Goal: Book appointment/travel/reservation

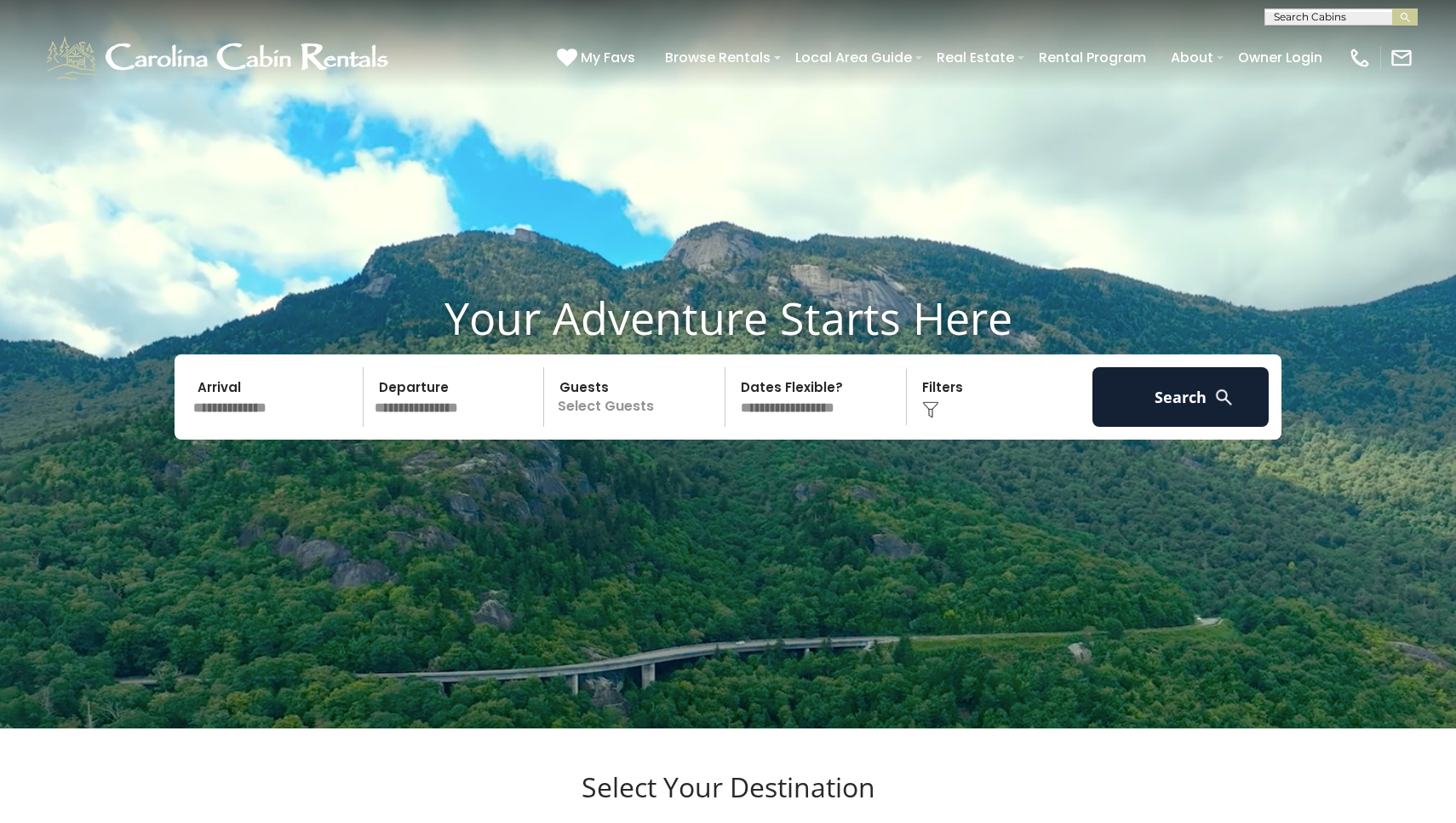
click at [231, 427] on input "text" at bounding box center [275, 397] width 176 height 59
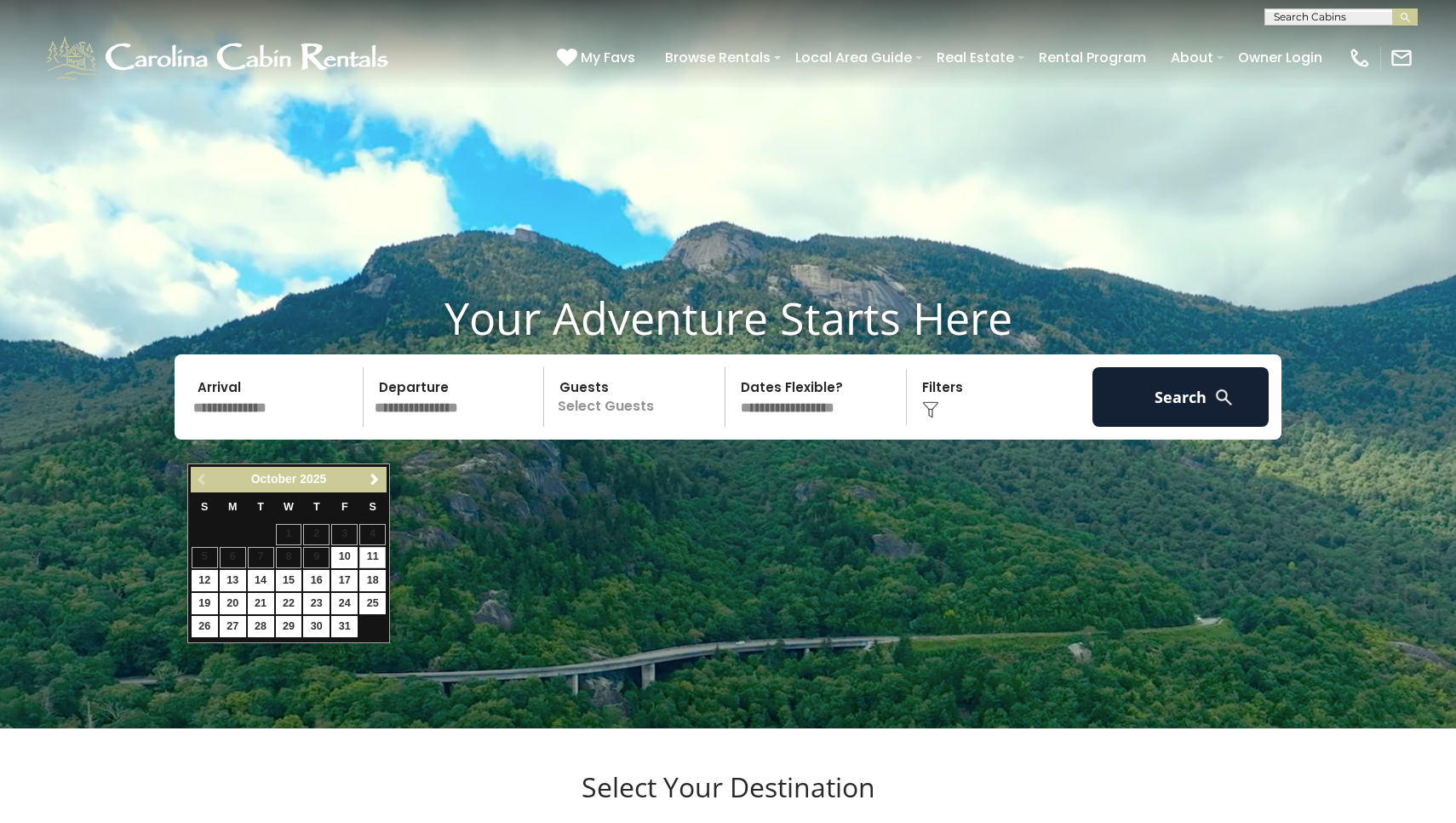
click at [372, 554] on link "11" at bounding box center [372, 557] width 27 height 21
type input "********"
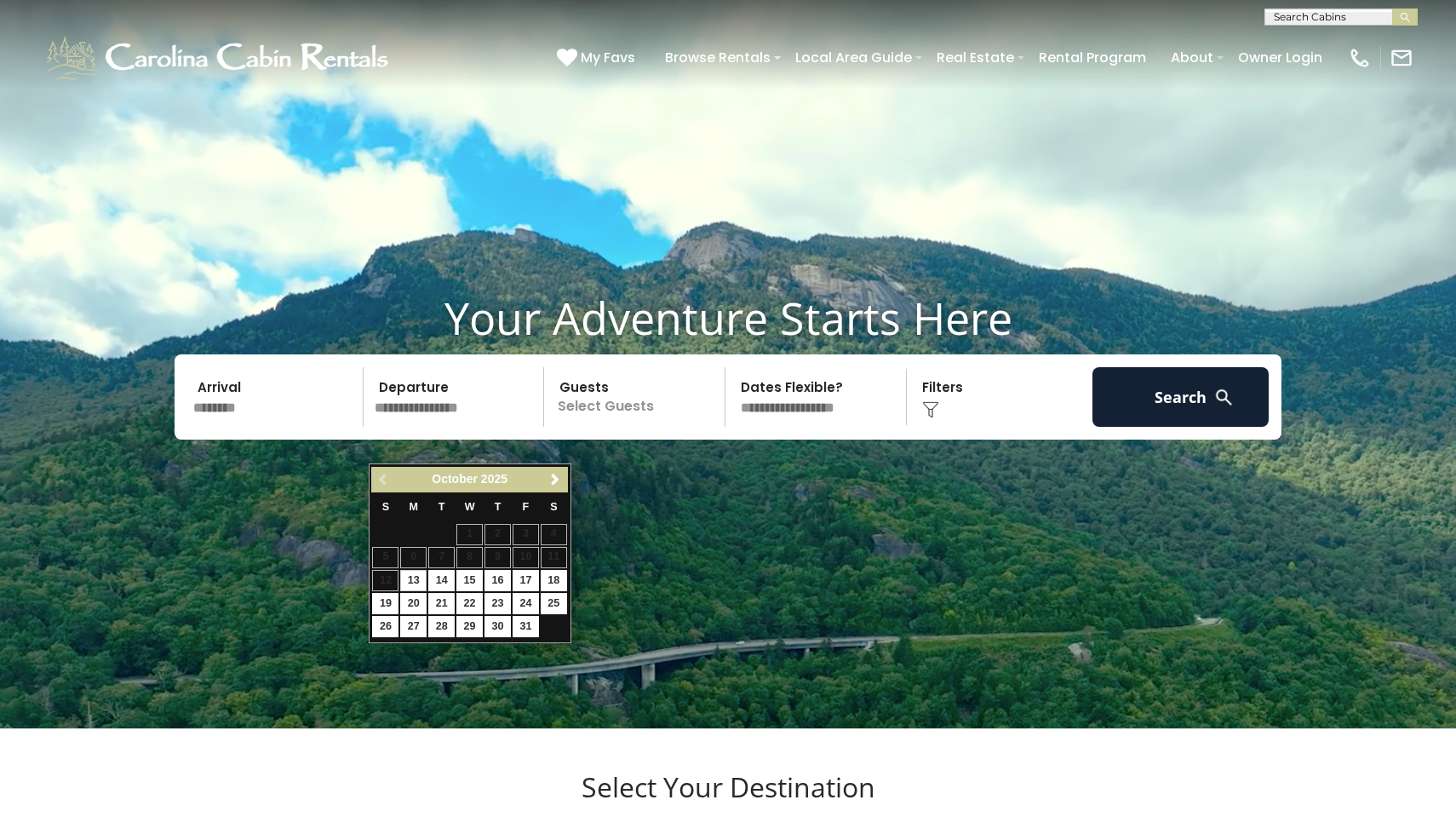
click at [415, 576] on link "13" at bounding box center [413, 580] width 27 height 21
type input "********"
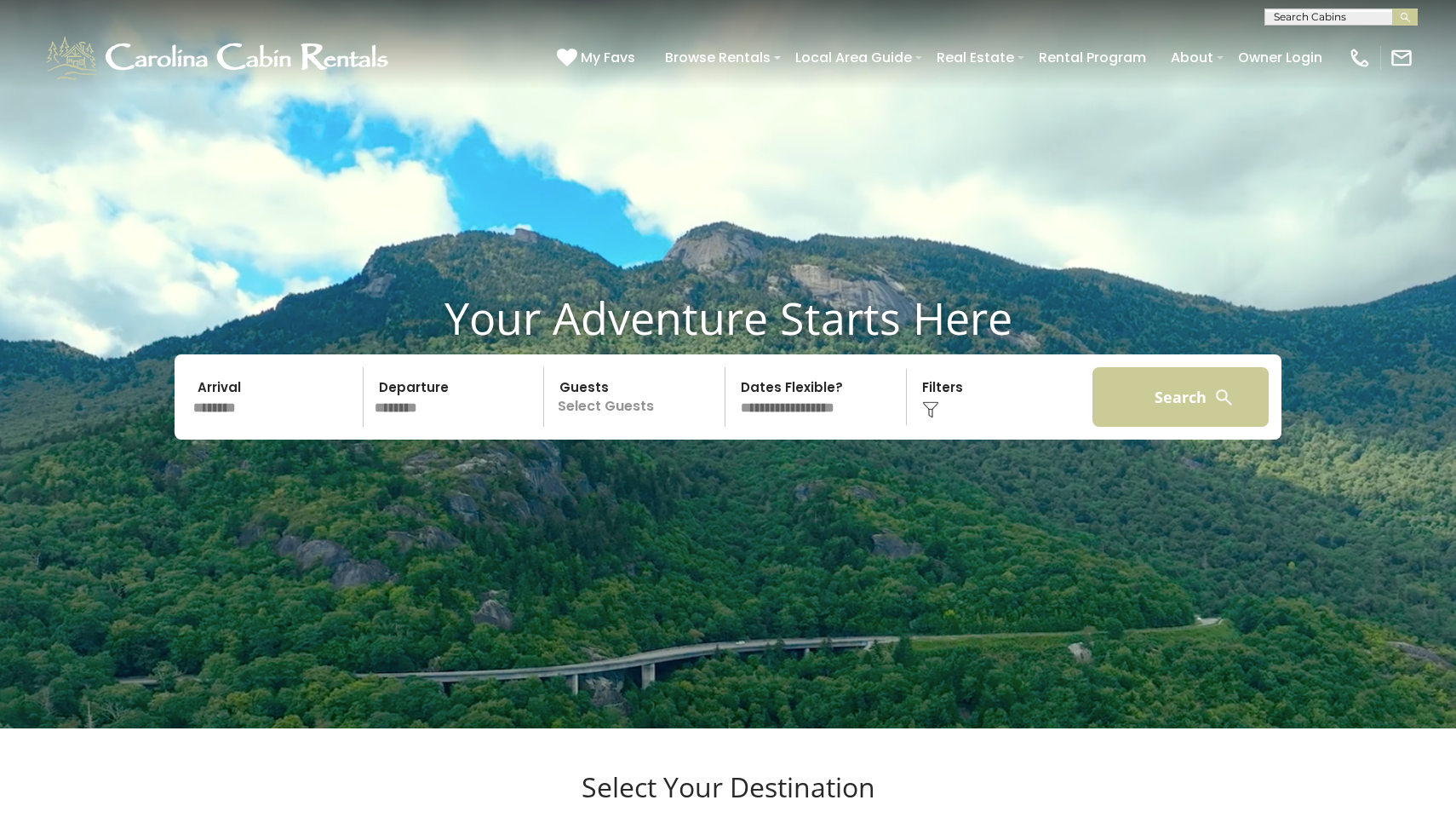
click at [1167, 427] on button "Search" at bounding box center [1180, 397] width 176 height 59
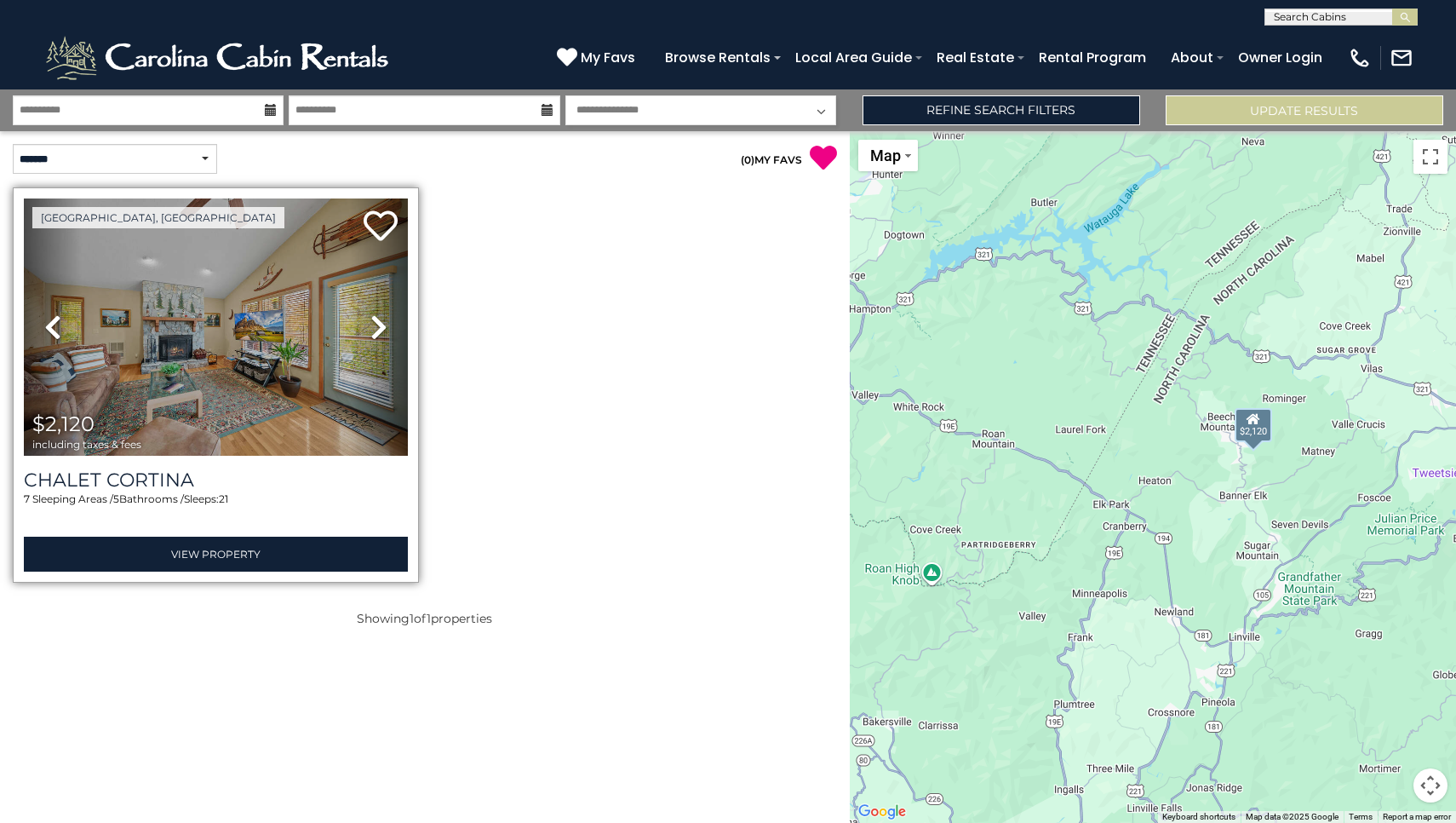
click at [381, 325] on icon at bounding box center [378, 327] width 17 height 27
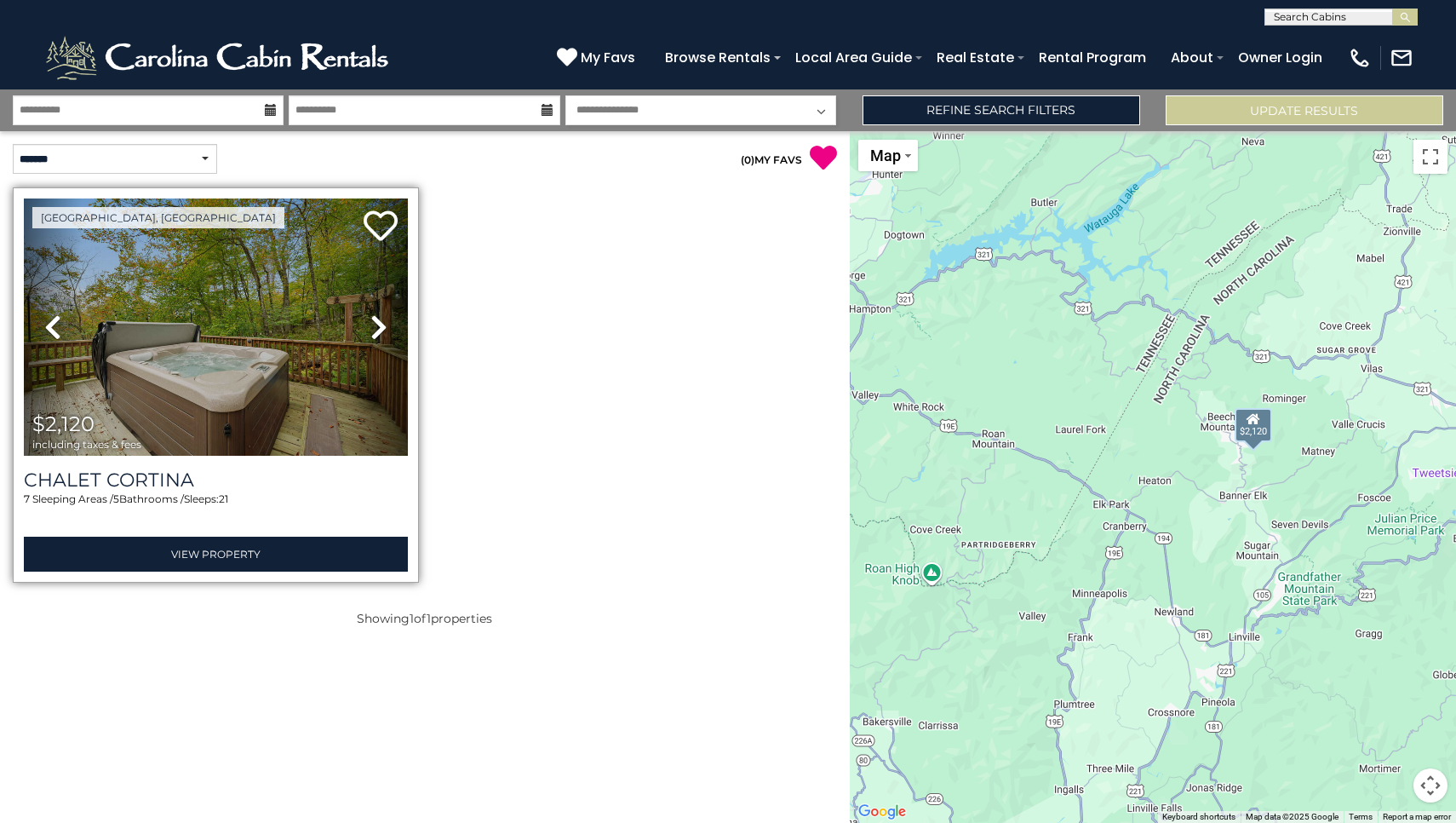
click at [381, 325] on icon at bounding box center [378, 327] width 17 height 27
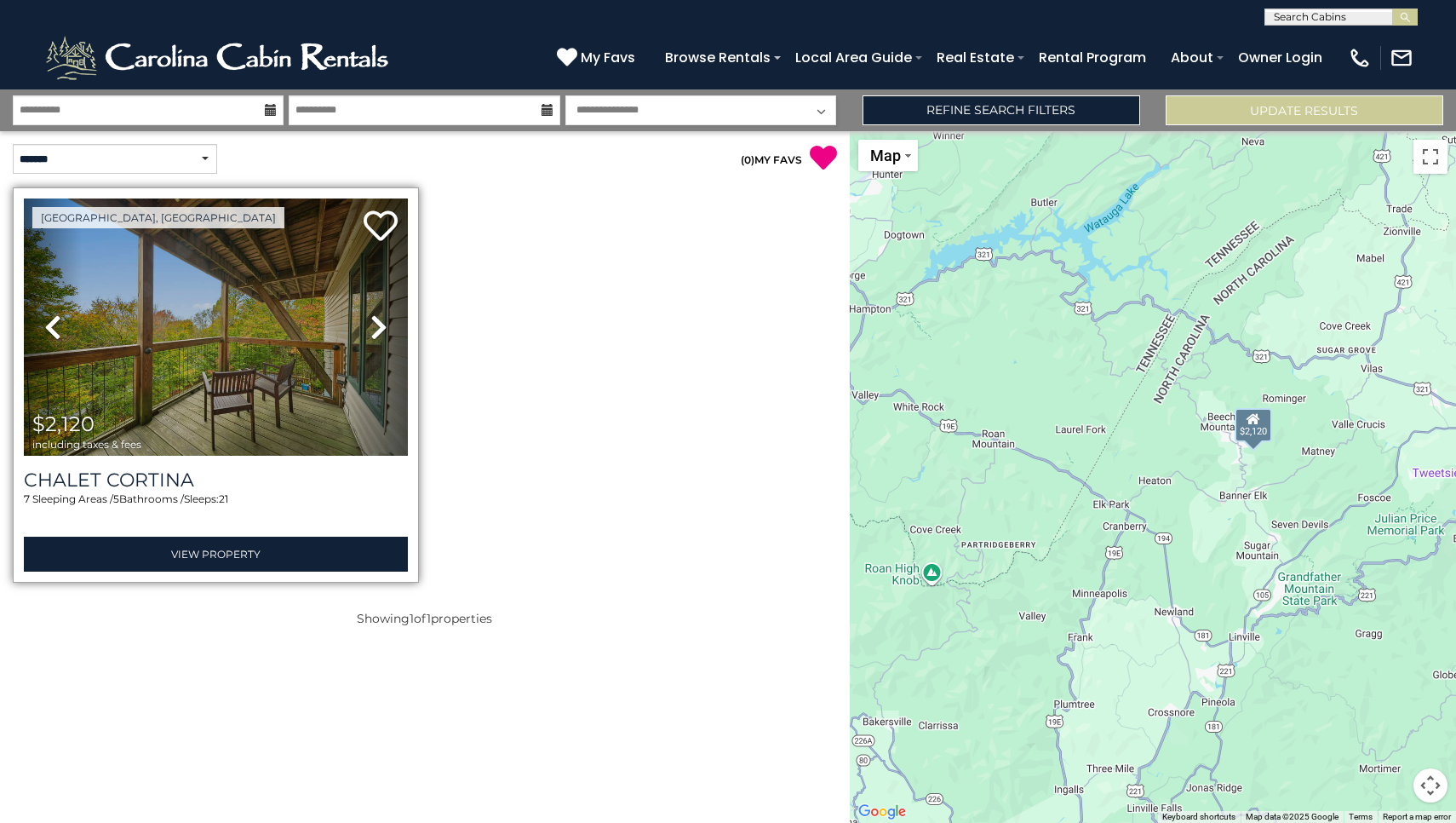
click at [381, 325] on icon at bounding box center [378, 327] width 17 height 27
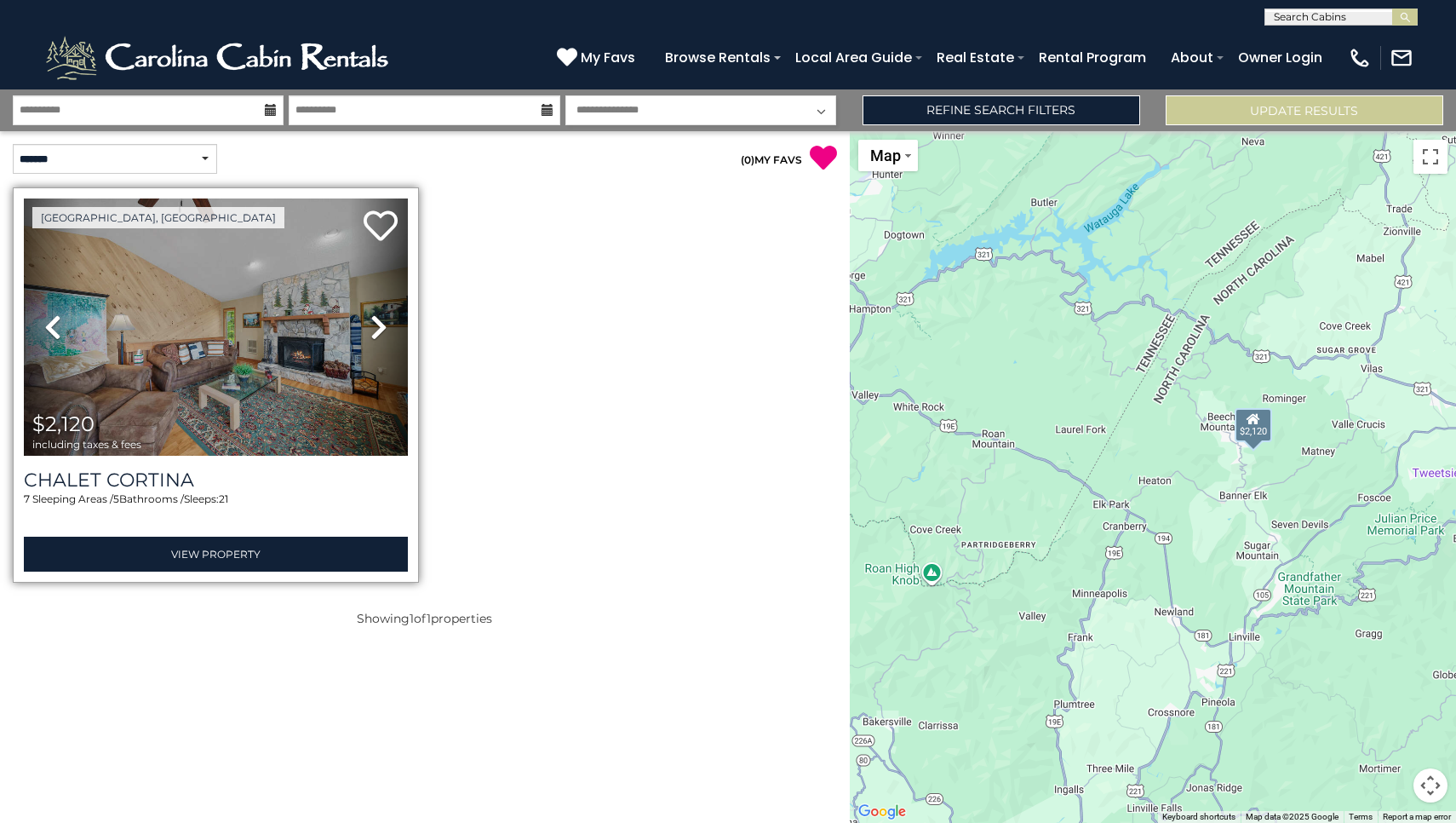
click at [381, 324] on icon at bounding box center [378, 327] width 17 height 27
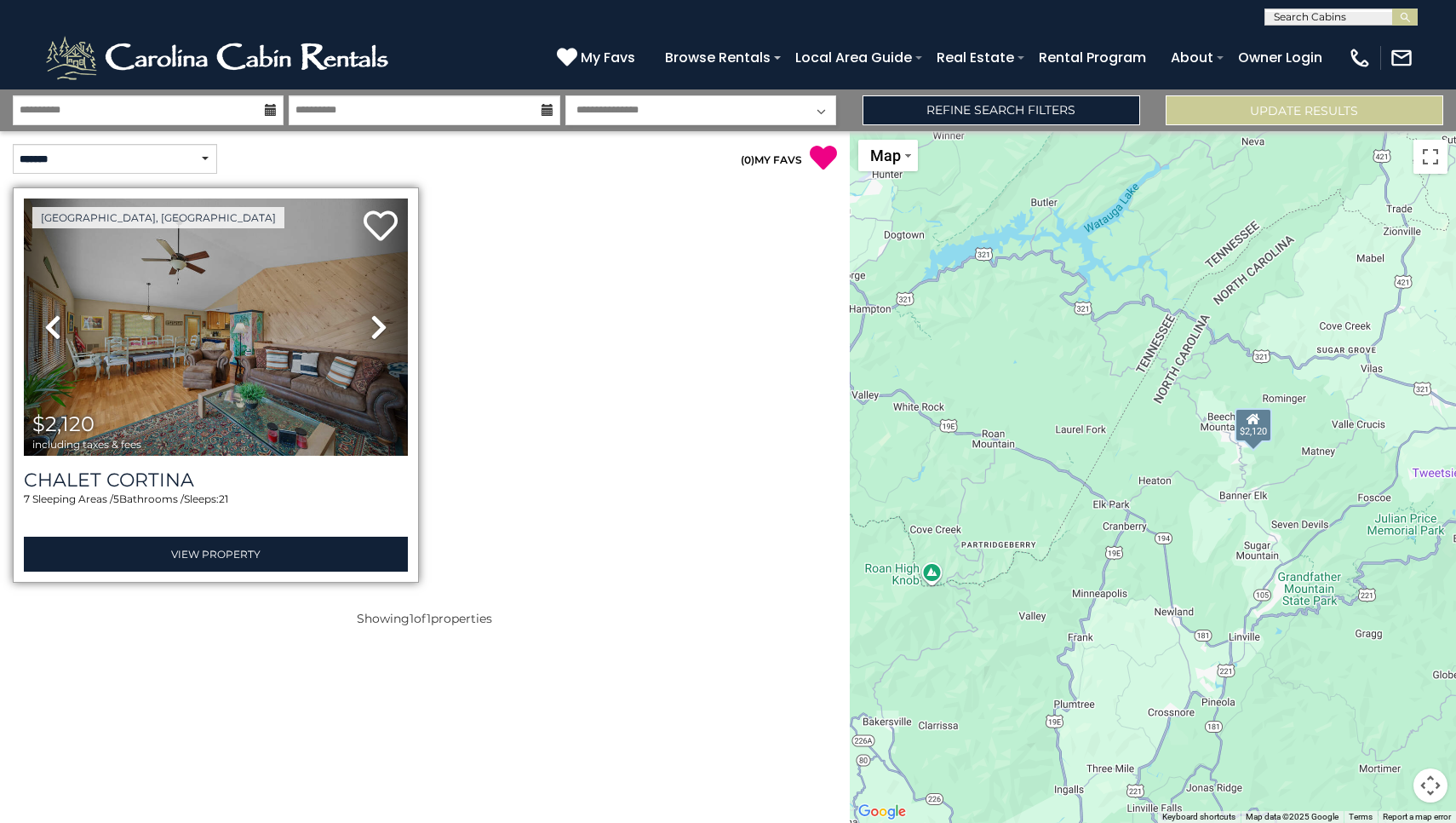
click at [381, 325] on icon at bounding box center [378, 327] width 17 height 27
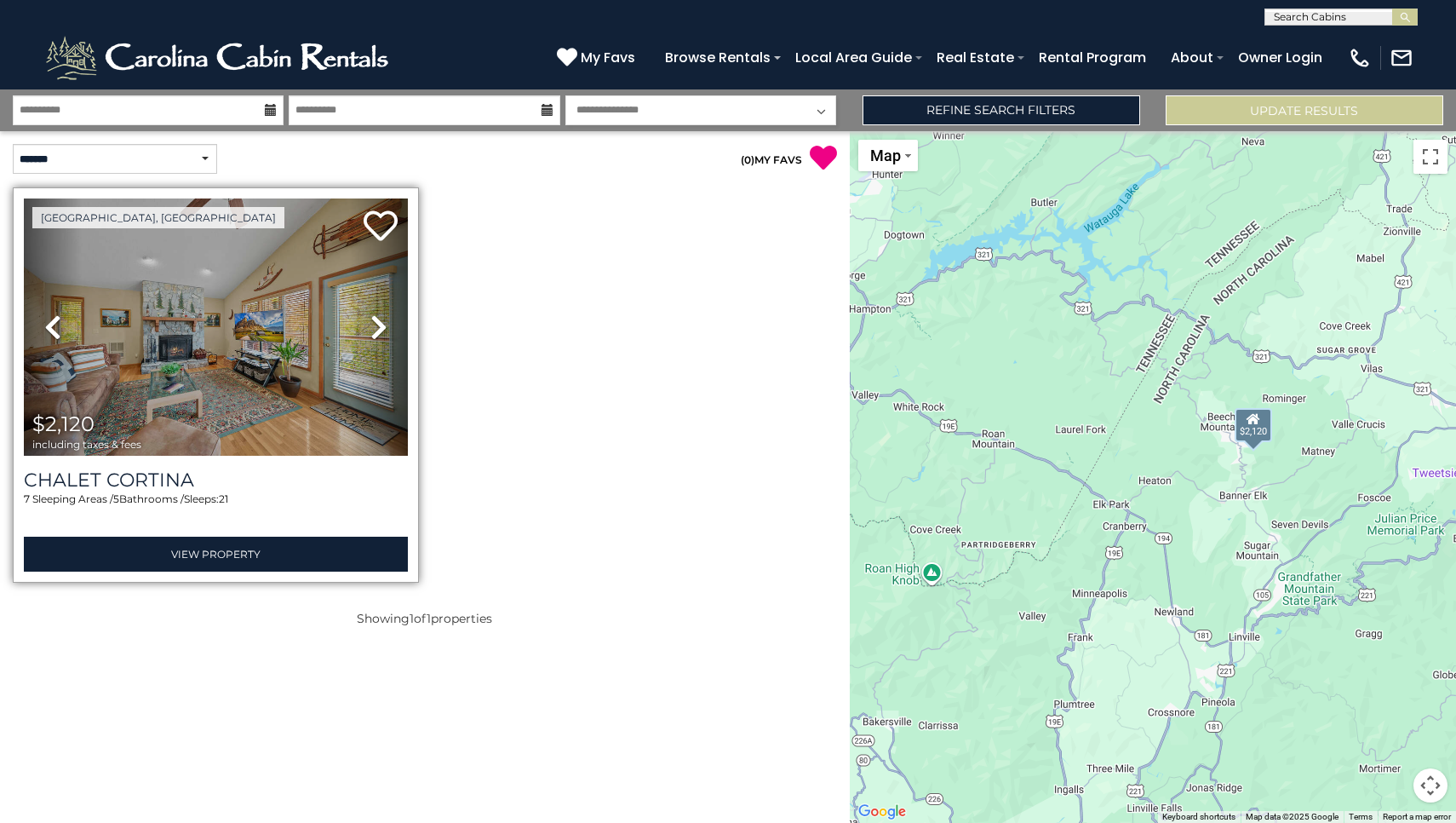
click at [381, 326] on icon at bounding box center [378, 327] width 17 height 27
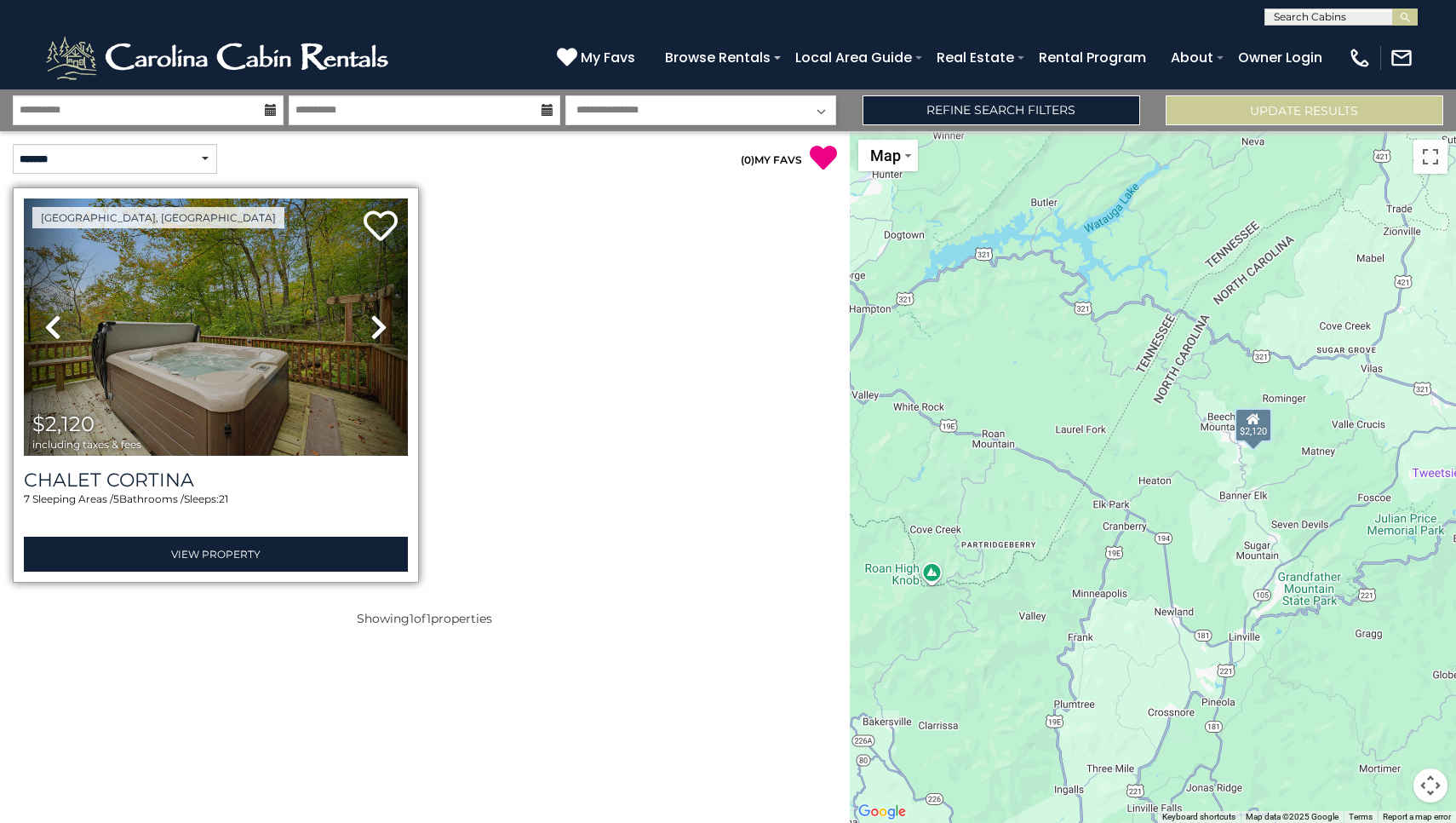
click at [381, 324] on icon at bounding box center [378, 327] width 17 height 27
